Goal: Navigation & Orientation: Find specific page/section

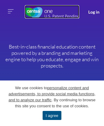
click at [52, 12] on img at bounding box center [52, 11] width 54 height 13
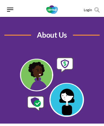
scroll to position [1158, 0]
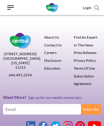
click at [87, 8] on link "Login" at bounding box center [87, 7] width 9 height 5
